Goal: Task Accomplishment & Management: Manage account settings

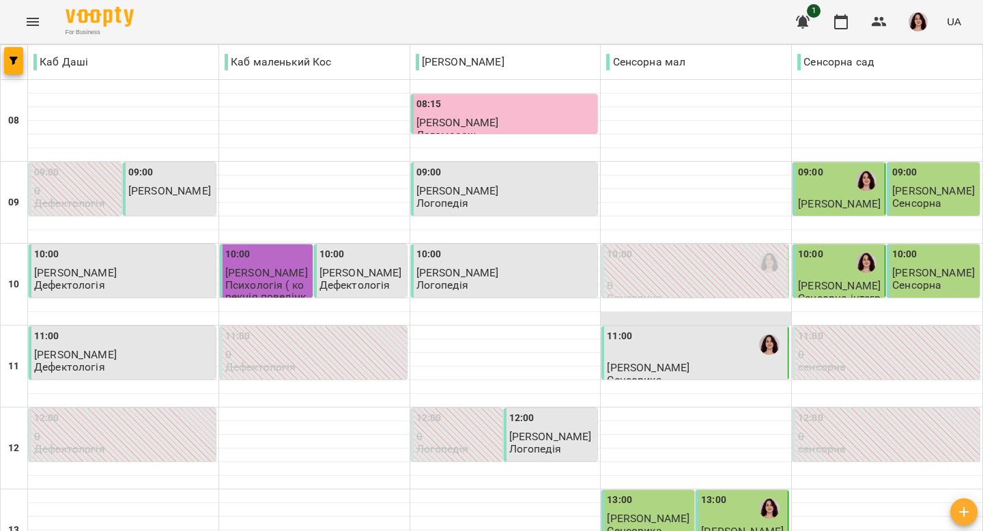
scroll to position [622, 0]
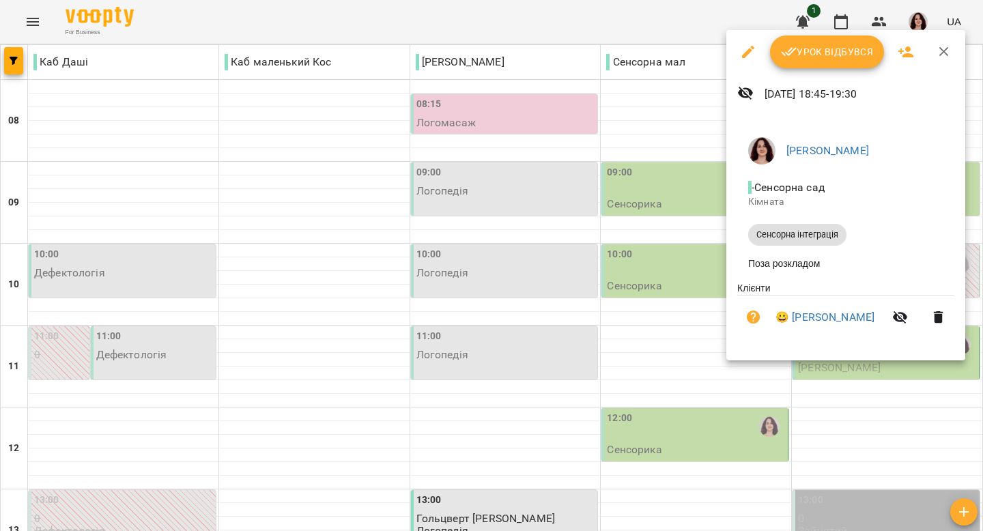
click at [675, 388] on div at bounding box center [491, 265] width 983 height 531
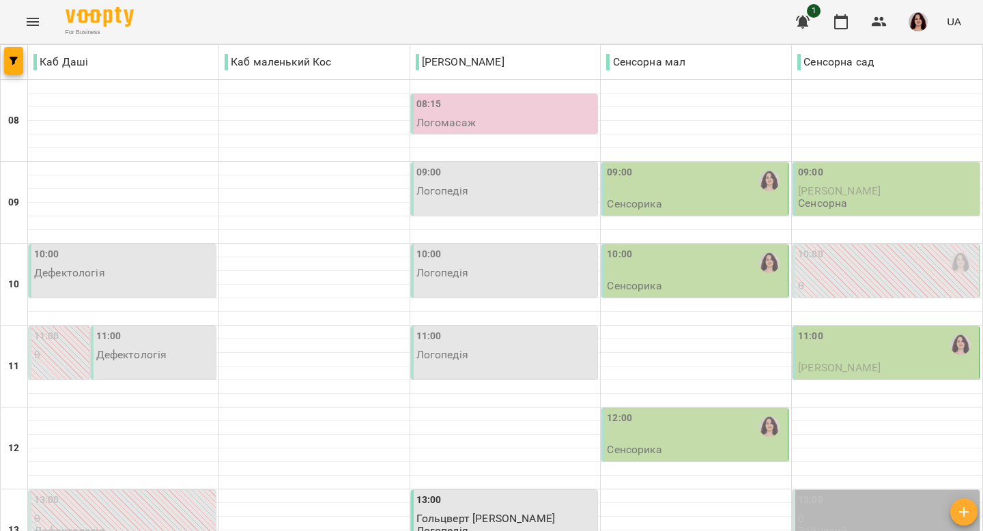
click at [759, 247] on div at bounding box center [768, 262] width 31 height 31
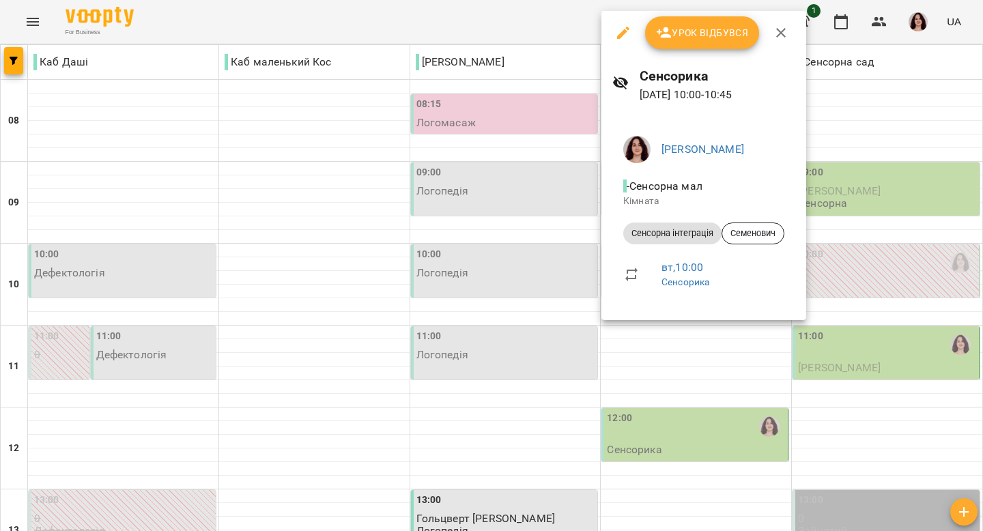
click at [780, 33] on icon "button" at bounding box center [781, 33] width 10 height 10
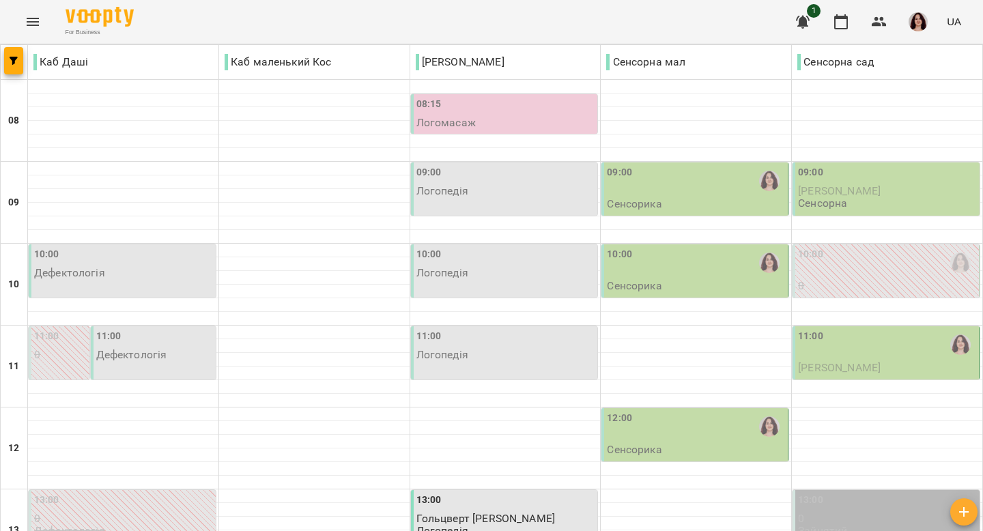
click at [865, 361] on span "[PERSON_NAME]" at bounding box center [839, 367] width 83 height 13
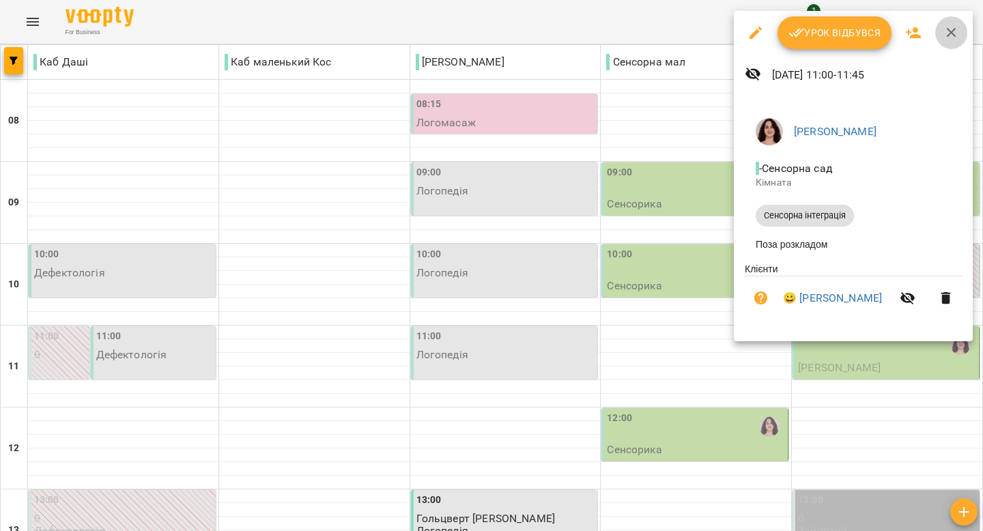
click at [953, 31] on icon "button" at bounding box center [951, 33] width 16 height 16
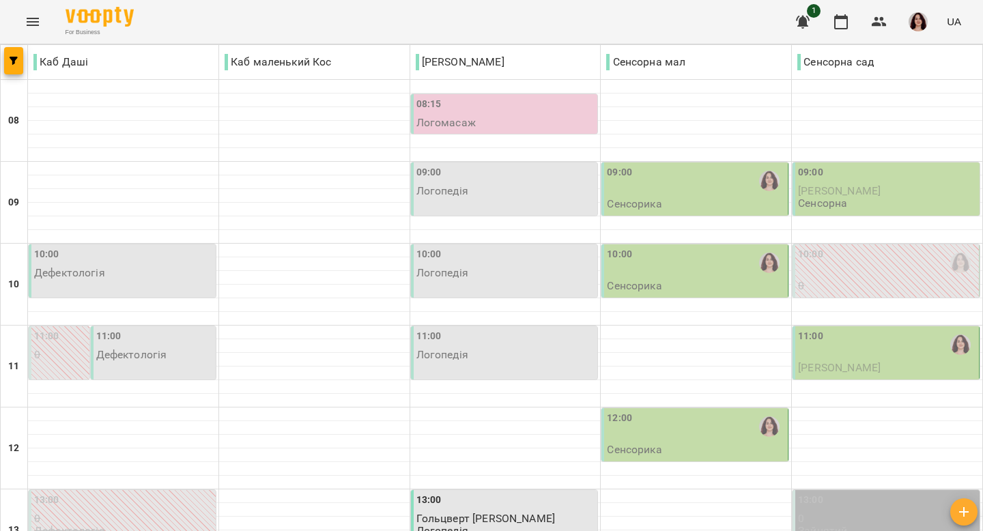
click at [737, 411] on div "12:00" at bounding box center [696, 426] width 178 height 31
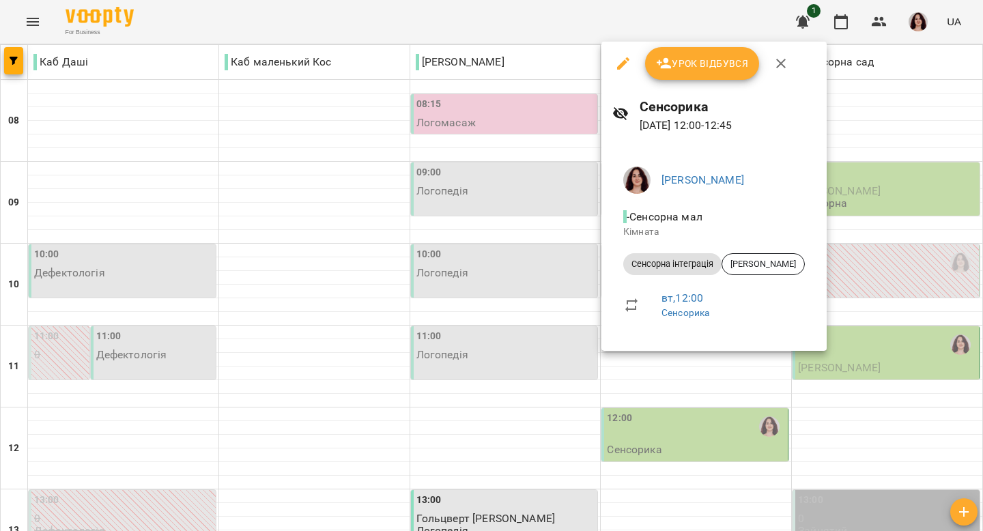
click at [782, 61] on icon "button" at bounding box center [781, 64] width 10 height 10
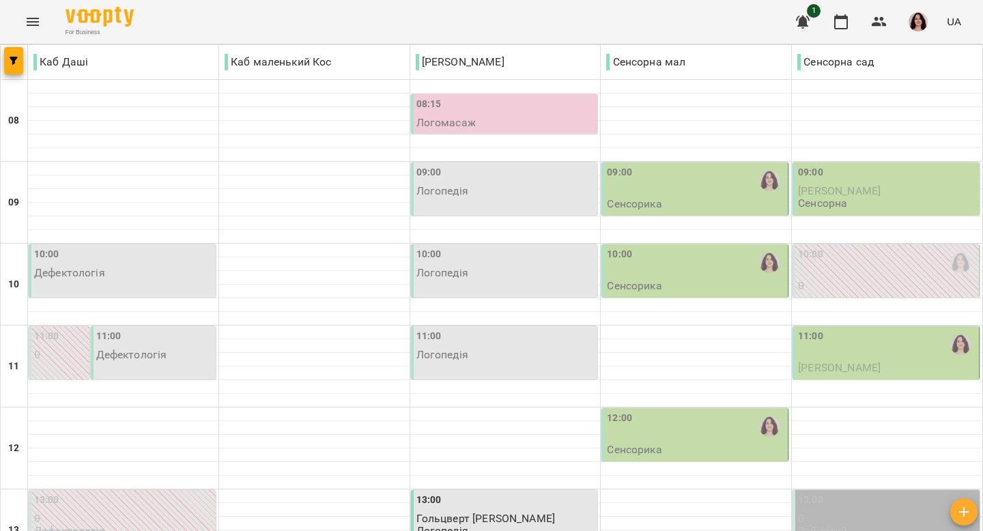
scroll to position [414, 0]
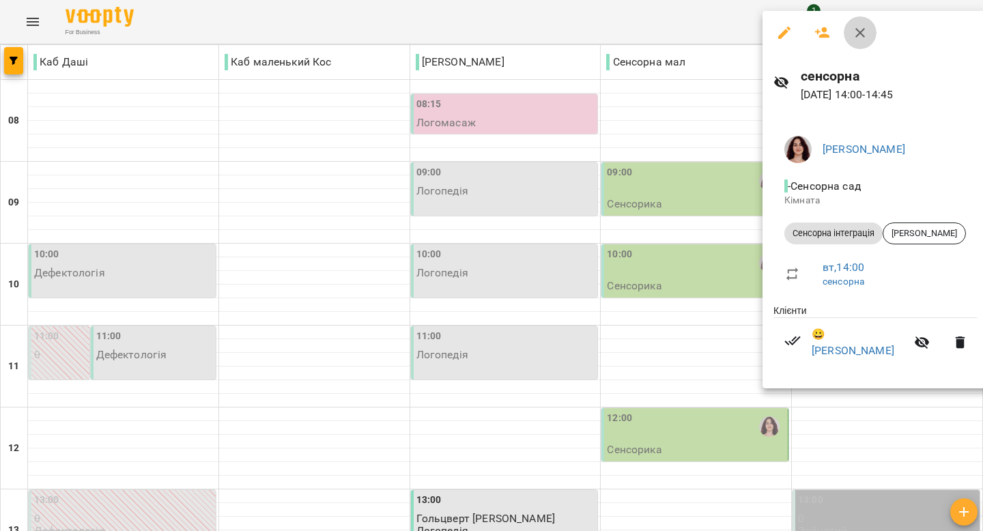
click at [859, 25] on icon "button" at bounding box center [860, 33] width 16 height 16
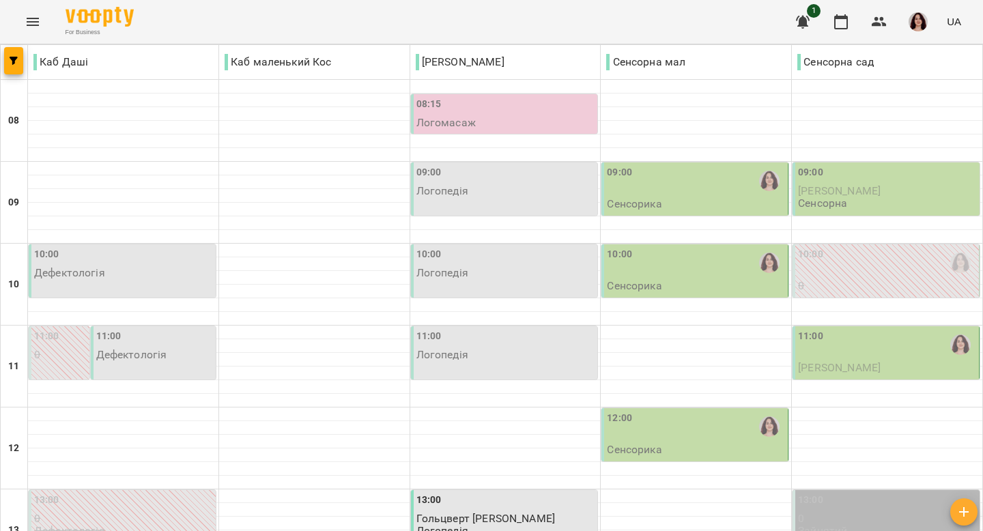
scroll to position [622, 0]
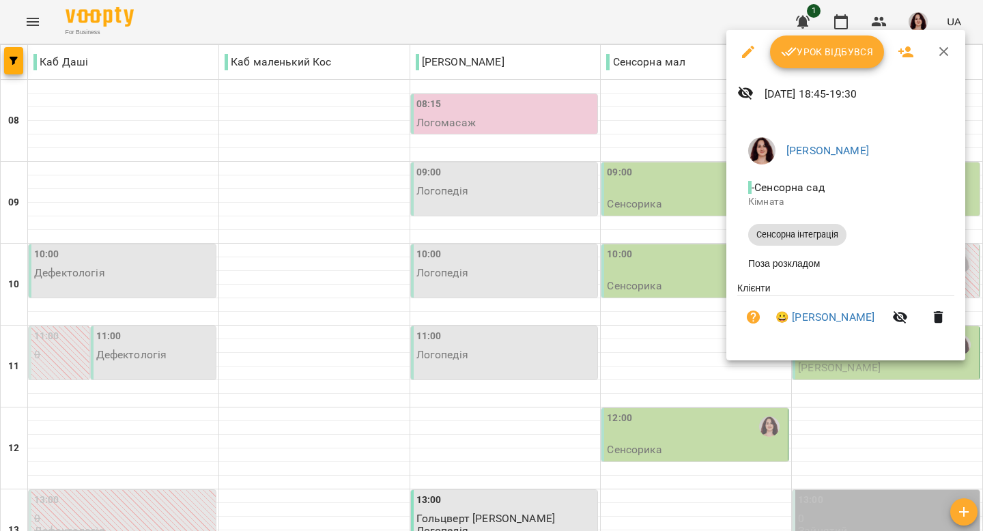
click at [940, 52] on icon "button" at bounding box center [944, 52] width 16 height 16
